Goal: Use online tool/utility: Utilize a website feature to perform a specific function

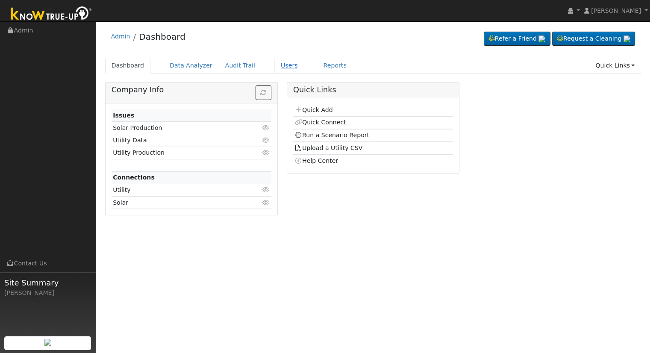
click at [274, 65] on link "Users" at bounding box center [289, 66] width 30 height 16
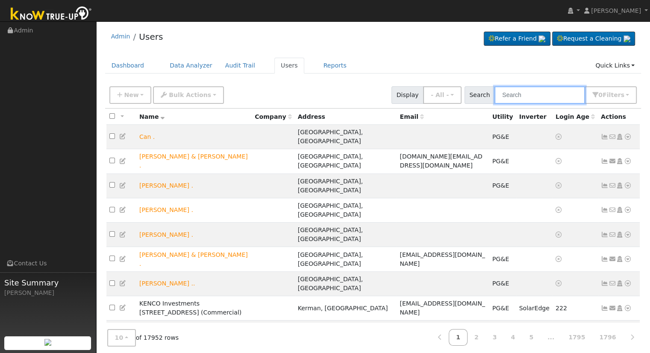
click at [531, 92] on input "text" at bounding box center [539, 95] width 91 height 18
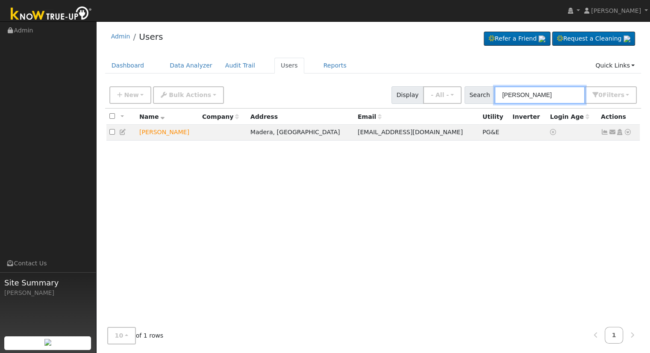
type input "martin mendoza"
click at [628, 132] on icon at bounding box center [628, 132] width 8 height 6
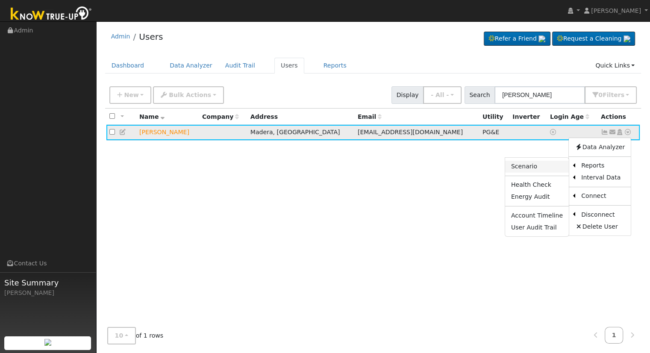
click at [535, 166] on link "Scenario" at bounding box center [537, 167] width 64 height 12
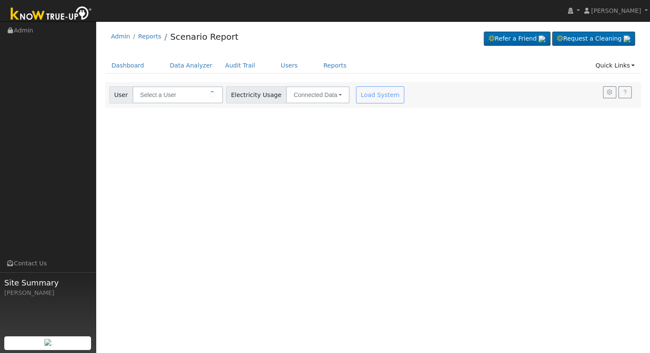
type input "[PERSON_NAME]"
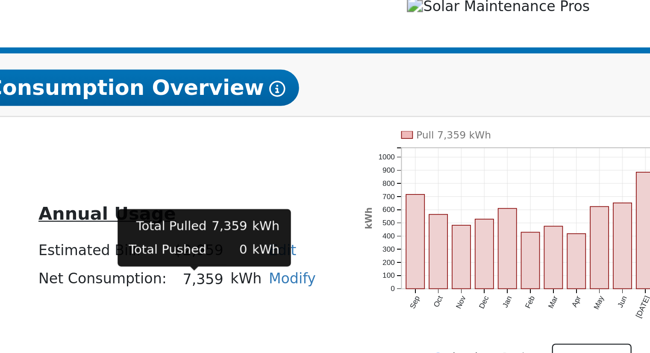
click at [410, 266] on td "7,359" at bounding box center [419, 264] width 24 height 12
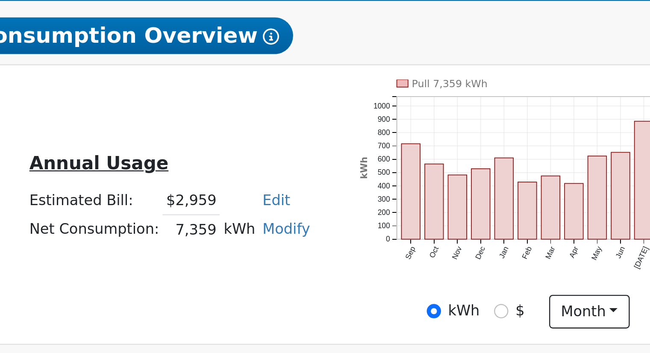
click at [448, 255] on link "Edit" at bounding box center [454, 251] width 12 height 7
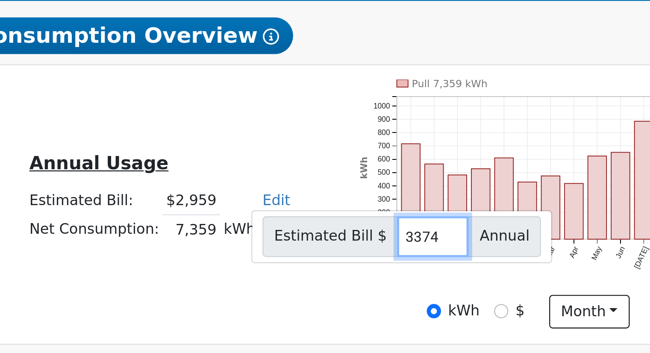
type input "3374"
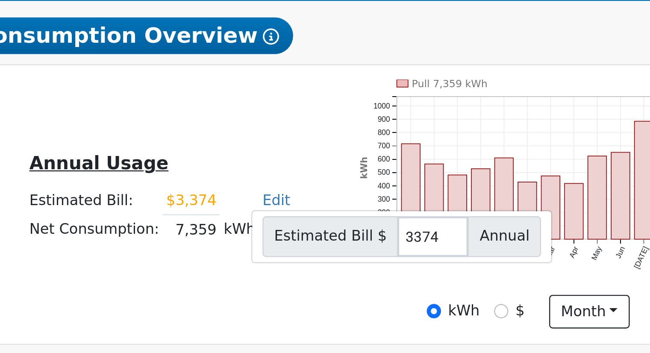
click at [459, 218] on div "Annual Usage Estimated Bill: $3,374 Edit Estimated Bill $ 3374 Annual Net Consu…" at bounding box center [484, 253] width 300 height 104
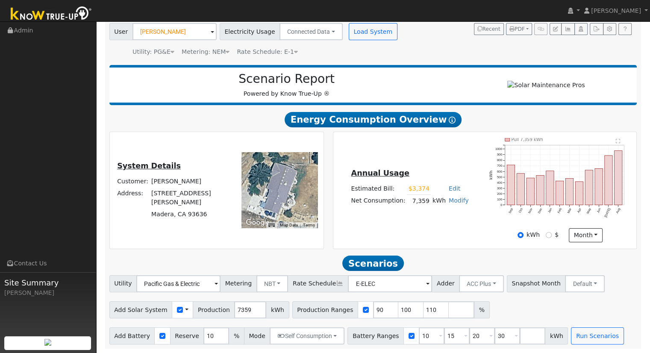
scroll to position [66, 0]
click at [423, 309] on input "110" at bounding box center [436, 309] width 26 height 17
type input "1"
type input "100"
type input "1"
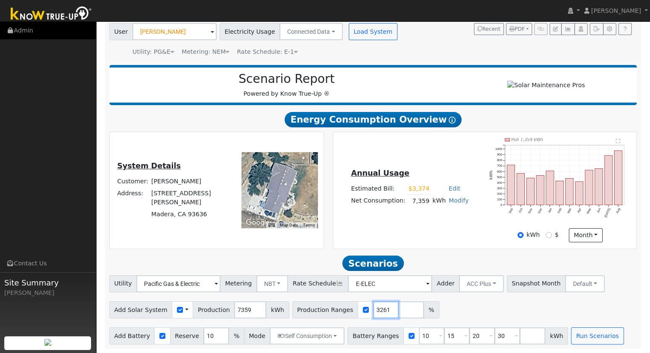
scroll to position [0, 19]
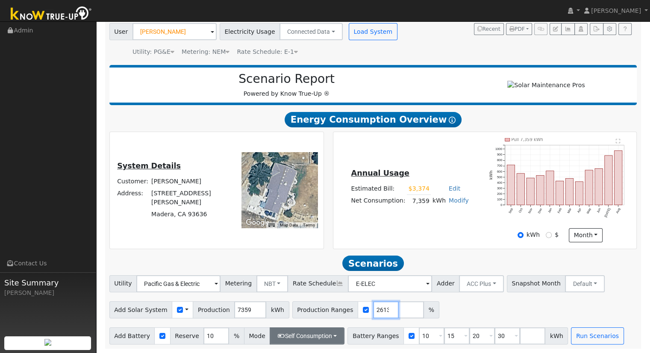
type input "140.032613"
click at [315, 344] on button "Self Consumption" at bounding box center [306, 335] width 75 height 17
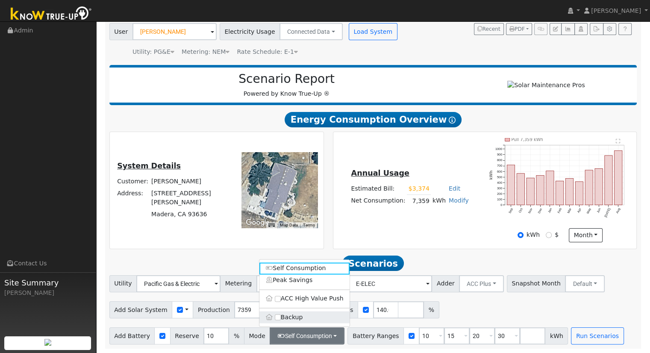
click at [301, 322] on label "Backup" at bounding box center [304, 317] width 90 height 12
click at [281, 320] on input "Backup" at bounding box center [278, 317] width 6 height 6
type input "20"
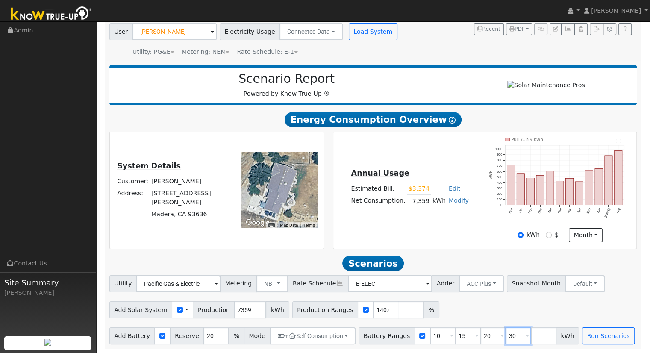
click at [505, 334] on input "30" at bounding box center [518, 335] width 26 height 17
type input "3"
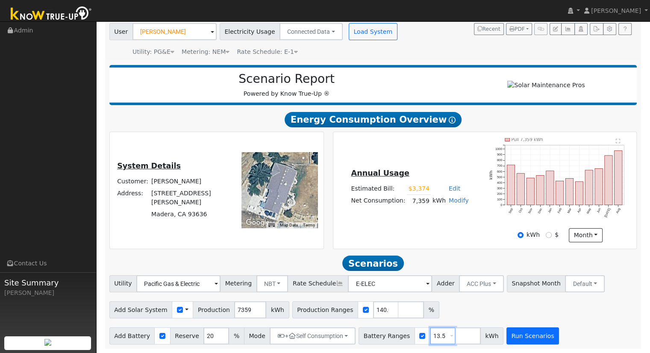
type input "13.5"
click at [506, 335] on button "Run Scenarios" at bounding box center [532, 335] width 53 height 17
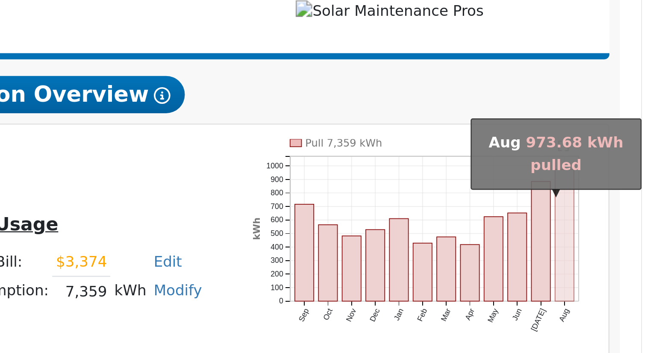
click at [618, 248] on rect "onclick=""" at bounding box center [618, 241] width 8 height 54
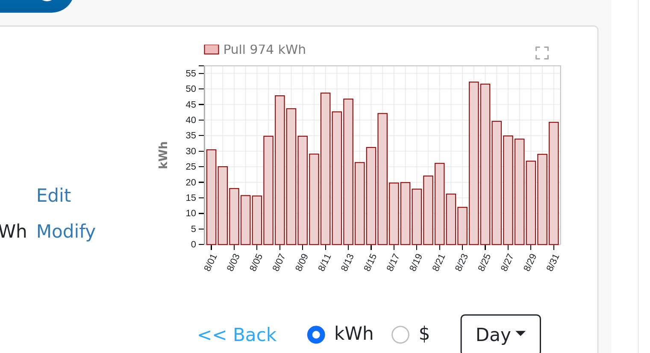
click at [589, 285] on icon "Pull 974 kWh 8/01 8/03 8/05 8/07 8/09 8/11 8/13 8/15 8/17 8/19 8/21 8/23 8/25 8…" at bounding box center [559, 245] width 141 height 89
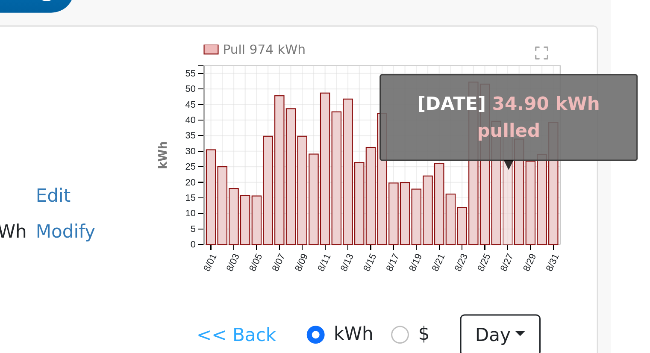
click at [606, 267] on rect "onclick=""" at bounding box center [606, 249] width 3 height 36
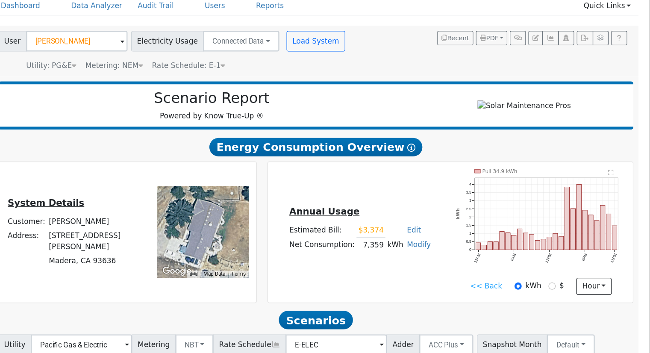
scroll to position [2, 0]
click at [513, 297] on link "<< Back" at bounding box center [514, 296] width 26 height 9
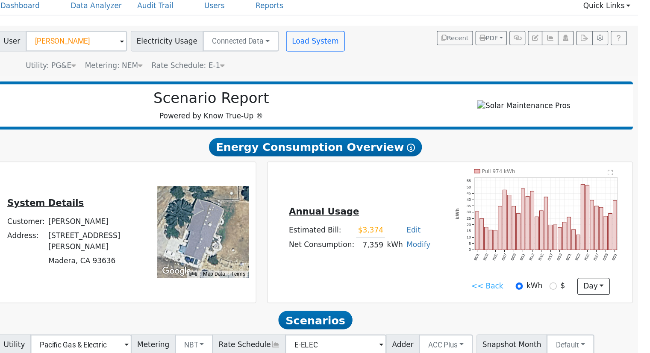
click at [519, 297] on link "<< Back" at bounding box center [515, 296] width 26 height 9
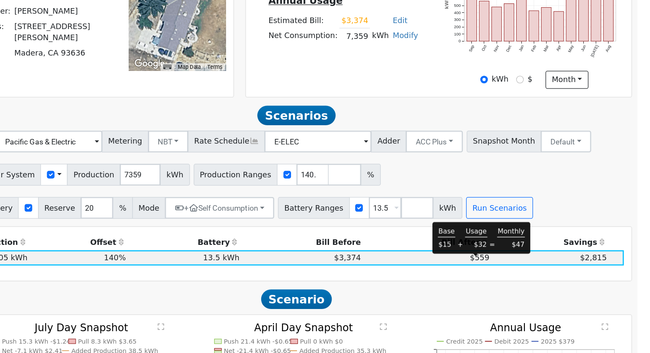
scroll to position [161, 0]
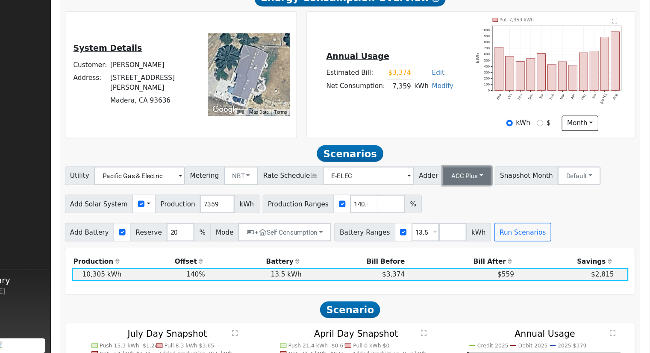
click at [459, 190] on button "ACC Plus" at bounding box center [481, 185] width 45 height 17
click at [464, 234] on link "SB-535" at bounding box center [471, 229] width 59 height 12
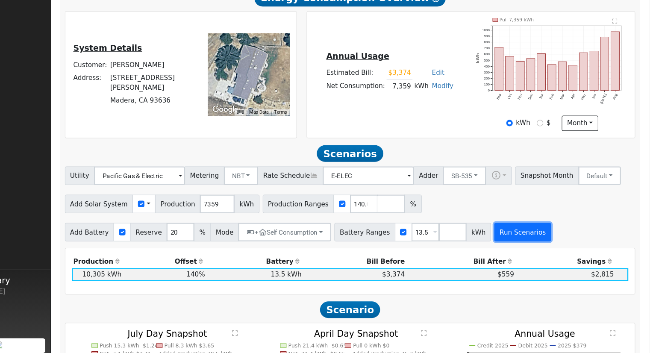
click at [513, 237] on button "Run Scenarios" at bounding box center [532, 237] width 53 height 17
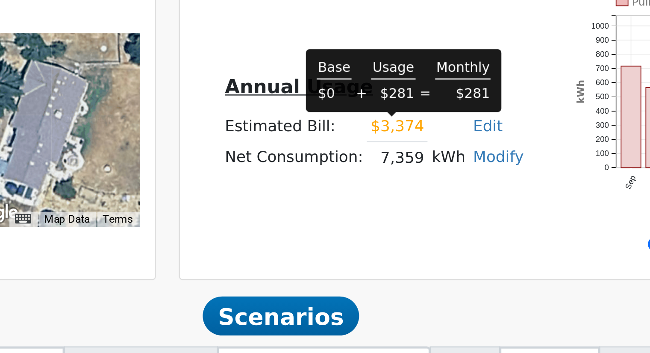
scroll to position [170, 0]
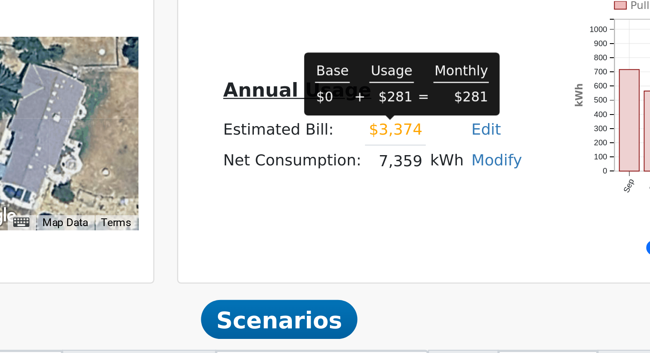
click at [419, 100] on td "7,359" at bounding box center [419, 94] width 24 height 12
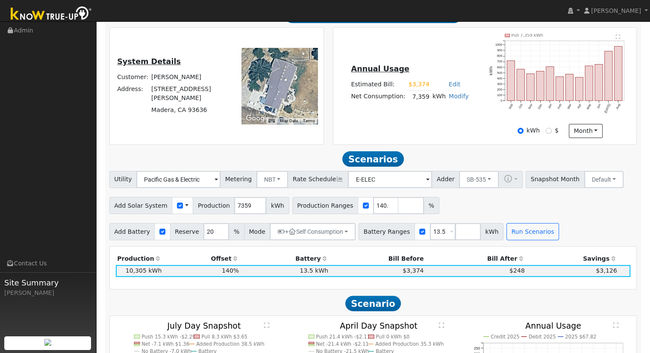
scroll to position [168, 0]
